Goal: Transaction & Acquisition: Download file/media

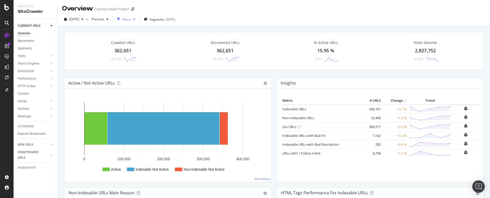
click at [131, 19] on div "Filters" at bounding box center [126, 19] width 9 height 4
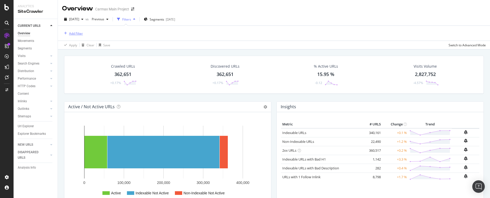
click at [75, 33] on div "Add Filter" at bounding box center [76, 33] width 14 height 4
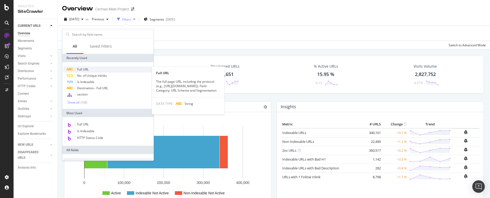
click at [85, 70] on span "Full URL" at bounding box center [82, 69] width 11 height 4
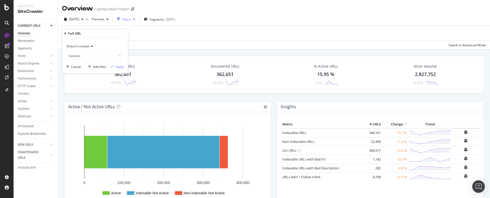
click at [92, 46] on icon at bounding box center [91, 46] width 4 height 3
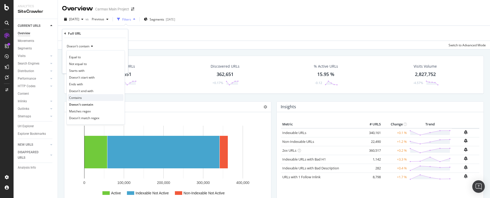
click at [81, 98] on span "Contains" at bounding box center [75, 98] width 13 height 4
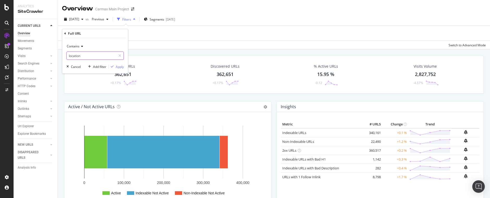
click at [89, 56] on input "location" at bounding box center [91, 56] width 49 height 8
type input "/reviews"
click at [115, 69] on button "Apply" at bounding box center [116, 66] width 15 height 5
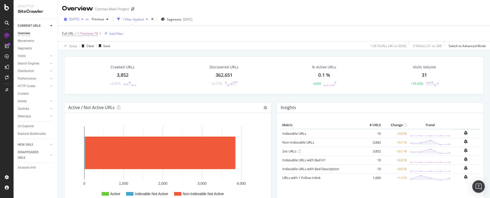
click at [79, 20] on span "[DATE]" at bounding box center [74, 19] width 10 height 4
click at [91, 54] on div "[DATE]" at bounding box center [84, 53] width 29 height 5
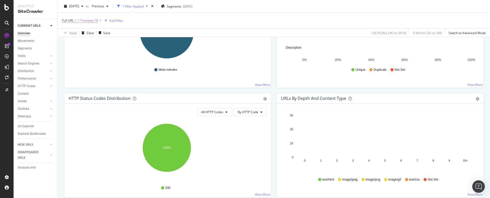
scroll to position [224, 0]
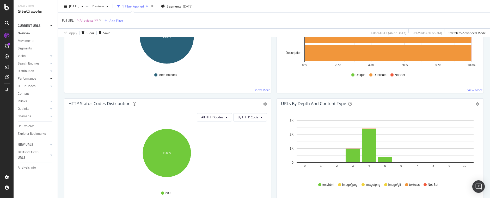
click at [52, 78] on div at bounding box center [51, 78] width 5 height 5
click at [52, 70] on icon at bounding box center [51, 71] width 2 height 3
click at [50, 64] on icon at bounding box center [51, 63] width 2 height 3
click at [30, 147] on div "Url Explorer" at bounding box center [26, 149] width 16 height 5
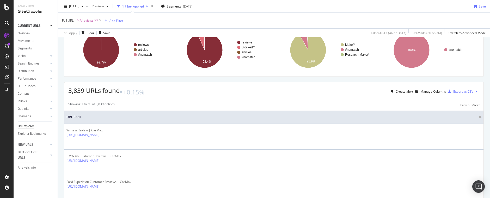
scroll to position [39, 0]
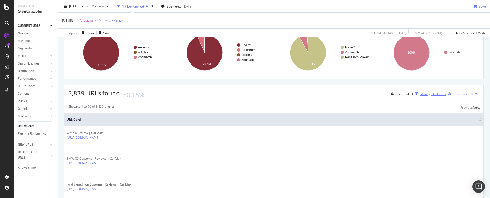
click at [420, 96] on div "Manage Columns" at bounding box center [433, 94] width 26 height 4
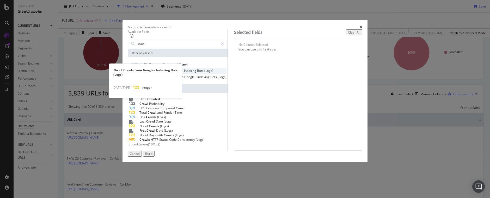
type input "crawl"
click at [171, 73] on span "from" at bounding box center [167, 71] width 8 height 4
click at [178, 73] on span "Google" at bounding box center [176, 71] width 11 height 4
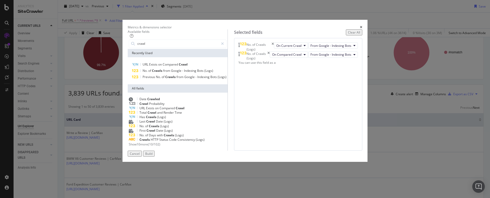
click at [152, 156] on div "Build" at bounding box center [148, 154] width 7 height 4
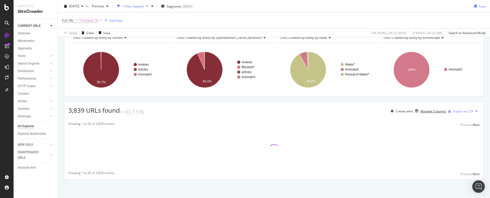
scroll to position [28, 0]
click at [83, 6] on icon "button" at bounding box center [82, 6] width 2 height 3
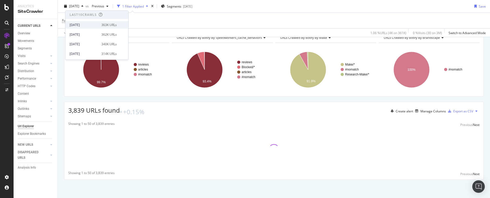
click at [91, 23] on div "[DATE]" at bounding box center [84, 25] width 29 height 5
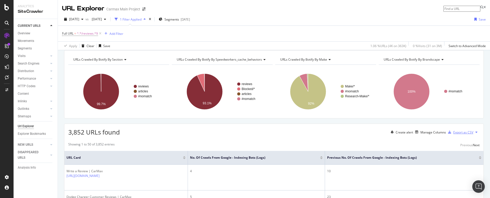
click at [455, 135] on div "Export as CSV" at bounding box center [463, 132] width 20 height 4
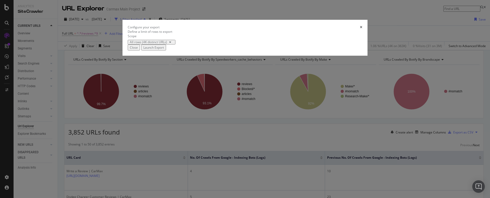
click at [164, 50] on div "Launch Export" at bounding box center [153, 47] width 21 height 4
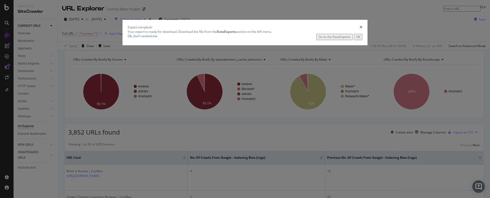
click at [318, 39] on div "Go to the DataExports" at bounding box center [334, 37] width 32 height 4
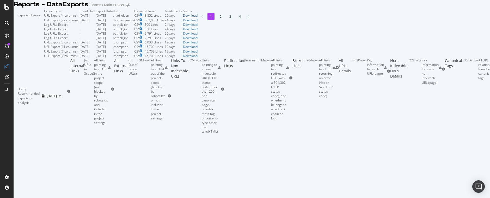
click at [198, 18] on div "Download" at bounding box center [190, 15] width 15 height 4
